Goal: Navigation & Orientation: Find specific page/section

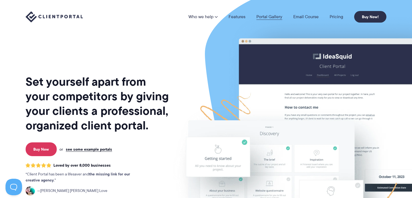
click at [271, 16] on link "Portal Gallery" at bounding box center [269, 17] width 26 height 4
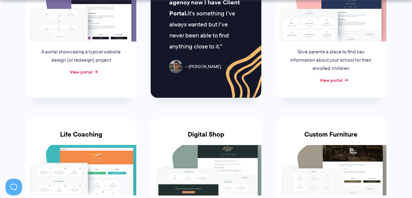
scroll to position [321, 0]
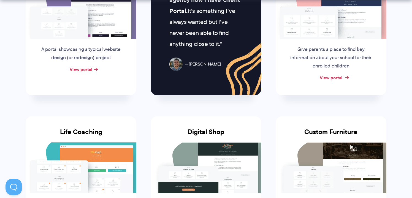
click at [342, 77] on link "View portal" at bounding box center [331, 77] width 23 height 7
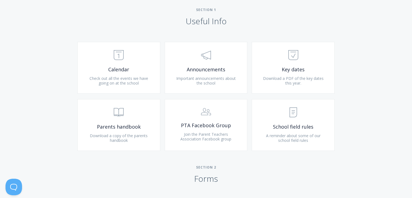
scroll to position [231, 0]
